Goal: Task Accomplishment & Management: Use online tool/utility

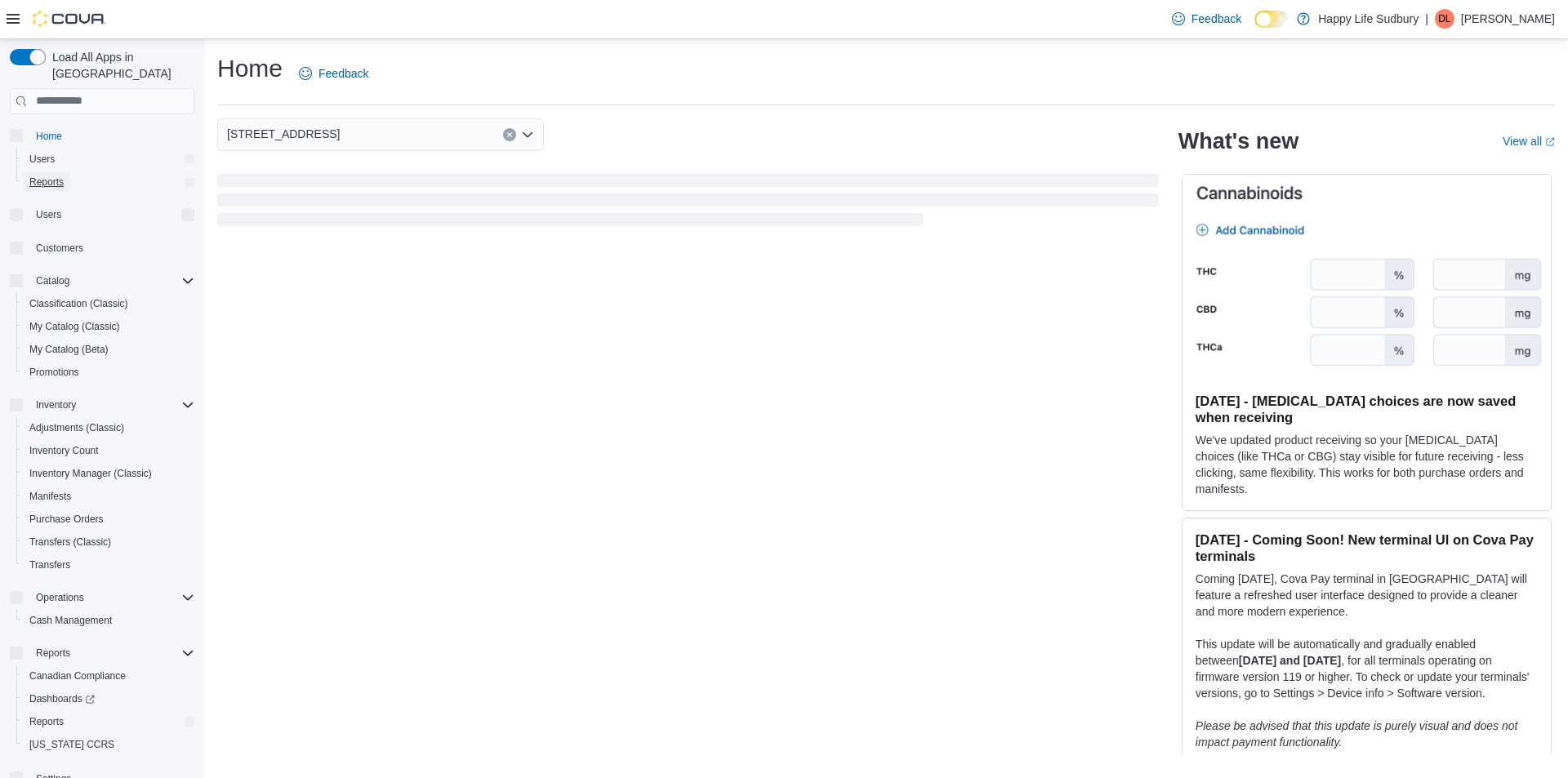
click at [50, 176] on span "Reports" at bounding box center [46, 181] width 34 height 13
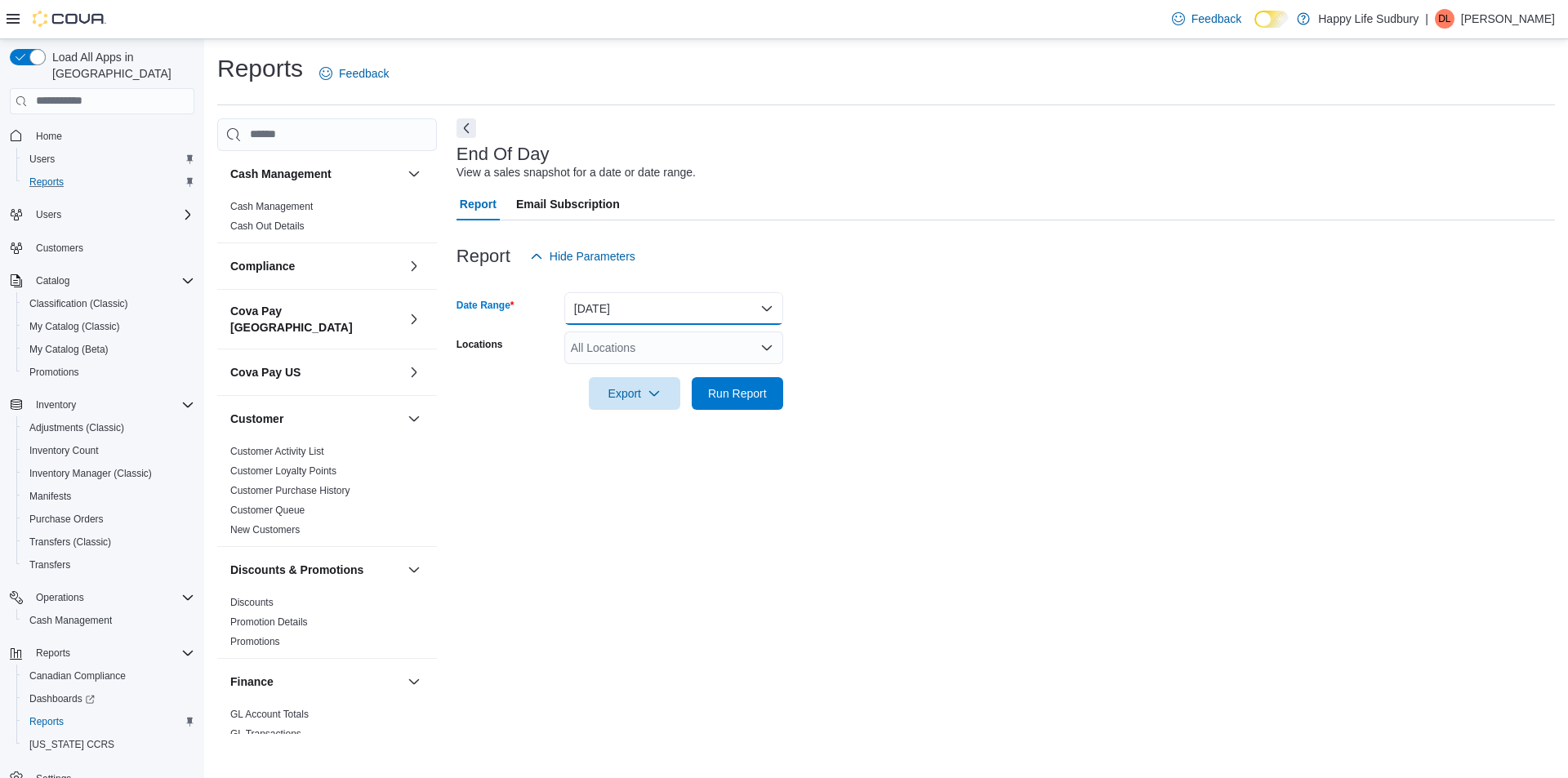
click at [635, 302] on button "[DATE]" at bounding box center [674, 308] width 219 height 33
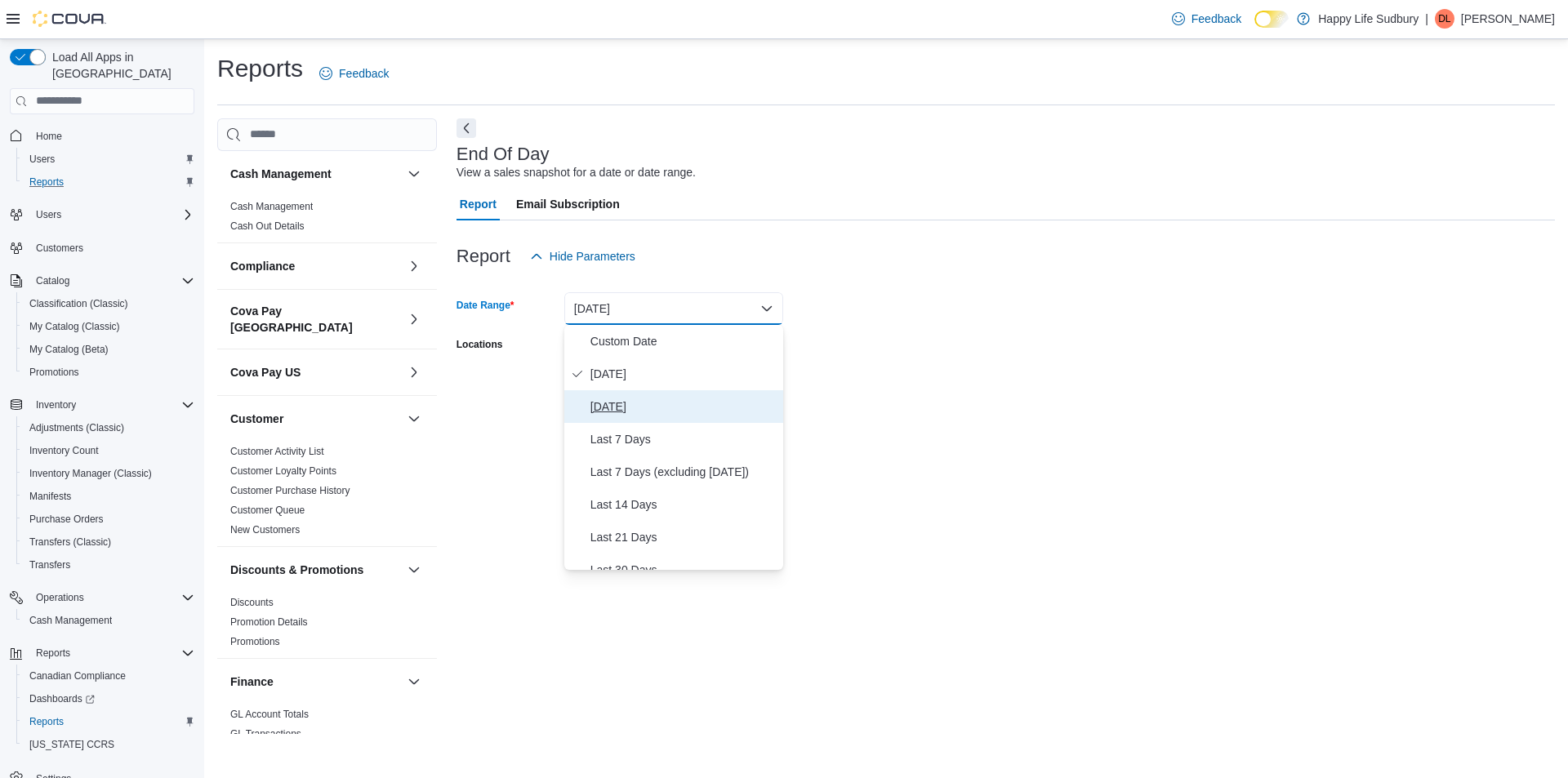
click at [618, 409] on span "Yesterday" at bounding box center [684, 406] width 186 height 19
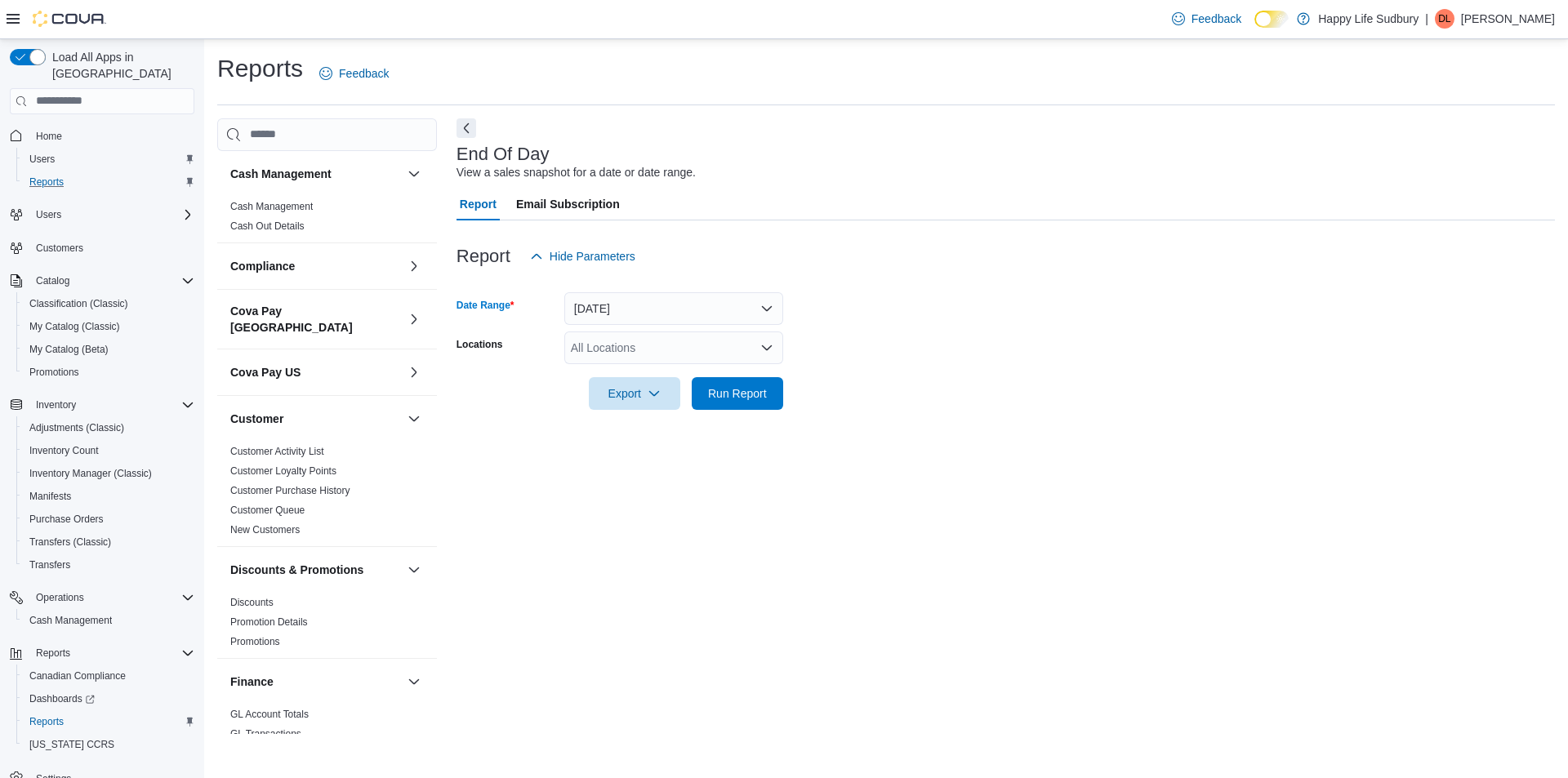
click at [623, 355] on div "All Locations" at bounding box center [674, 348] width 219 height 33
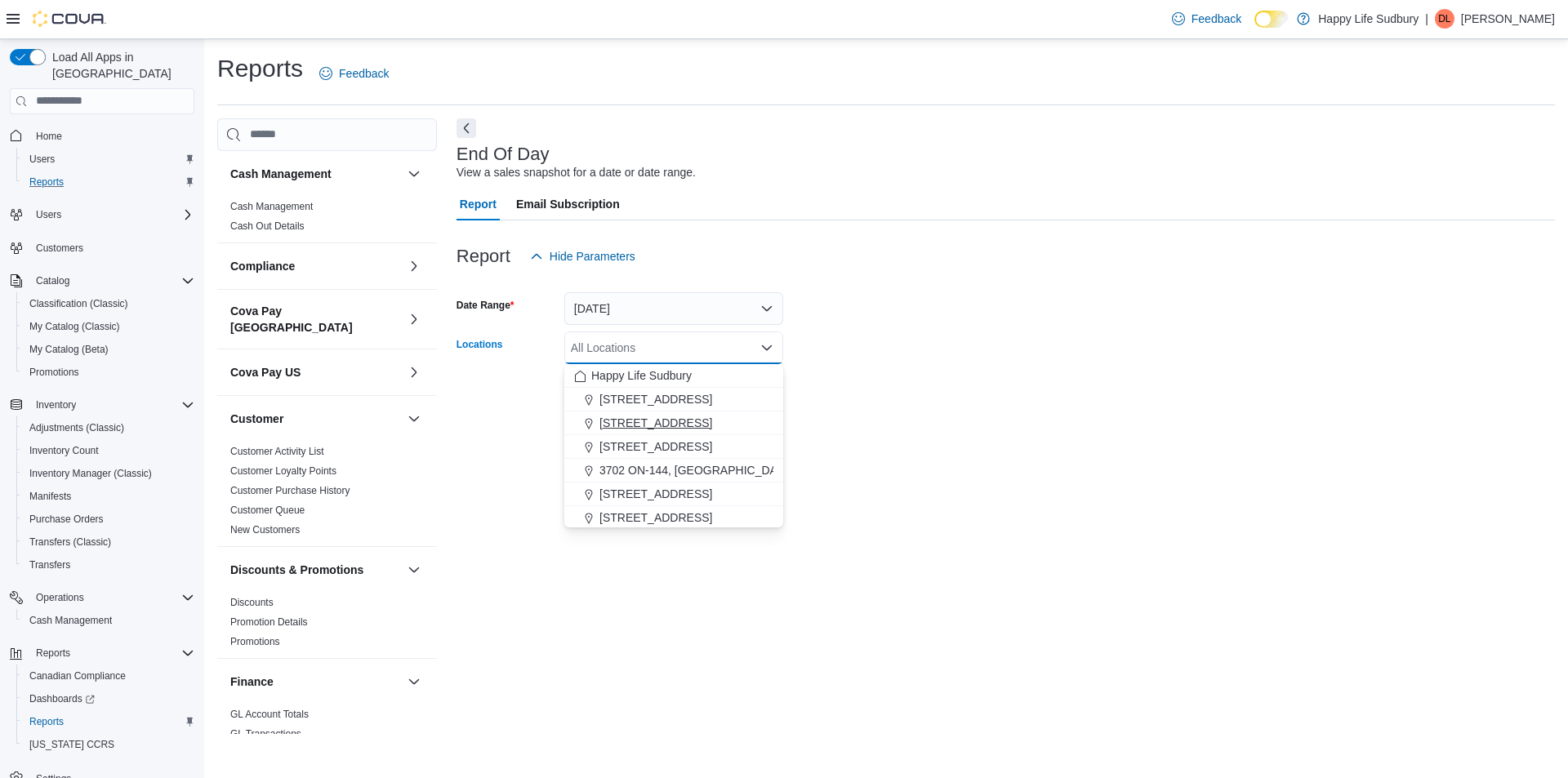
click at [643, 424] on span "1307 Algonquin Ave #1" at bounding box center [656, 423] width 112 height 16
click at [890, 416] on div at bounding box center [1006, 420] width 1098 height 19
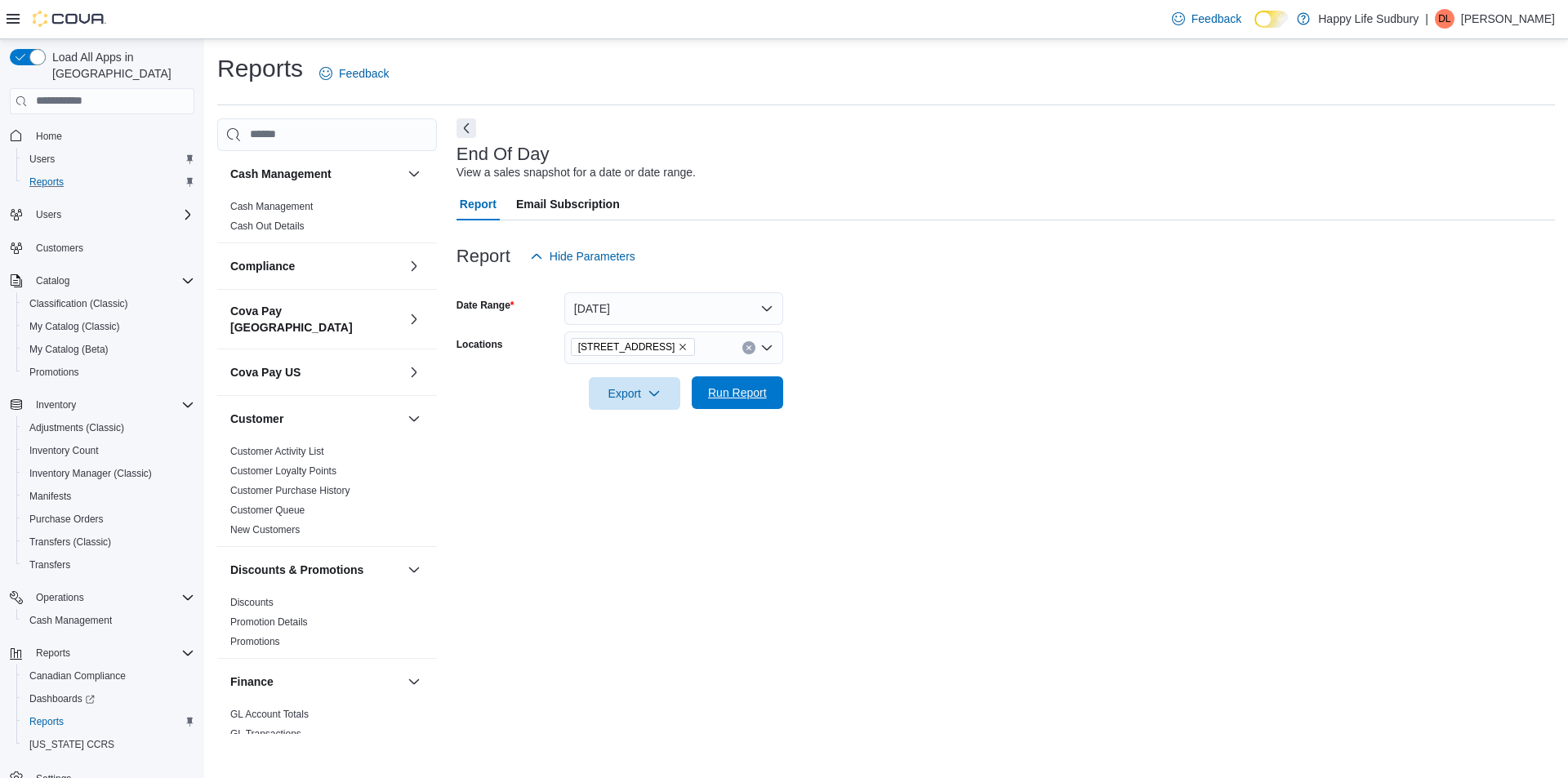
drag, startPoint x: 709, startPoint y: 393, endPoint x: 689, endPoint y: 396, distance: 20.2
click at [709, 392] on span "Run Report" at bounding box center [737, 393] width 59 height 16
click at [646, 393] on icon "button" at bounding box center [647, 392] width 13 height 13
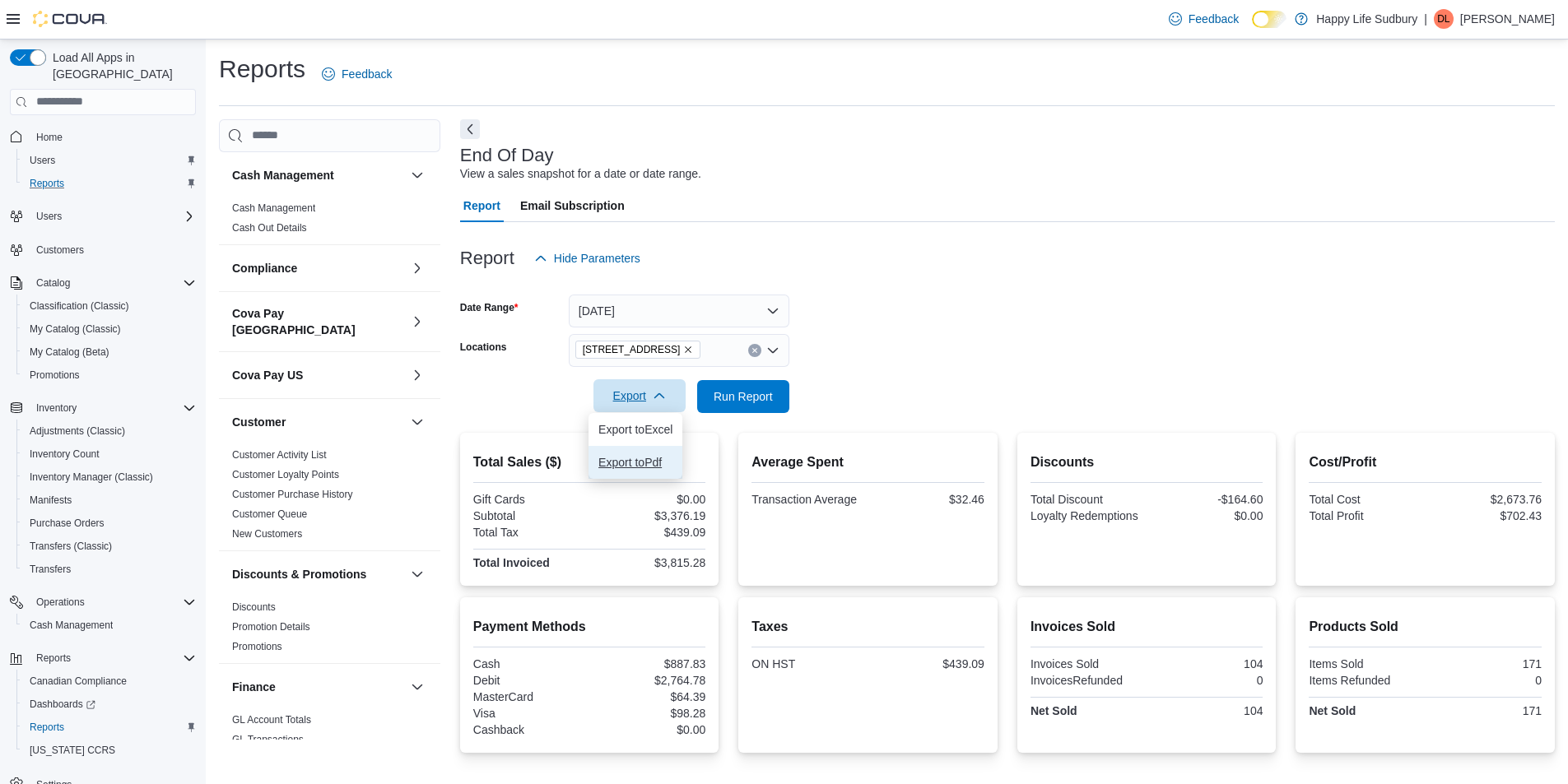
click at [647, 464] on span "Export to Pdf" at bounding box center [635, 461] width 74 height 13
